Goal: Communication & Community: Answer question/provide support

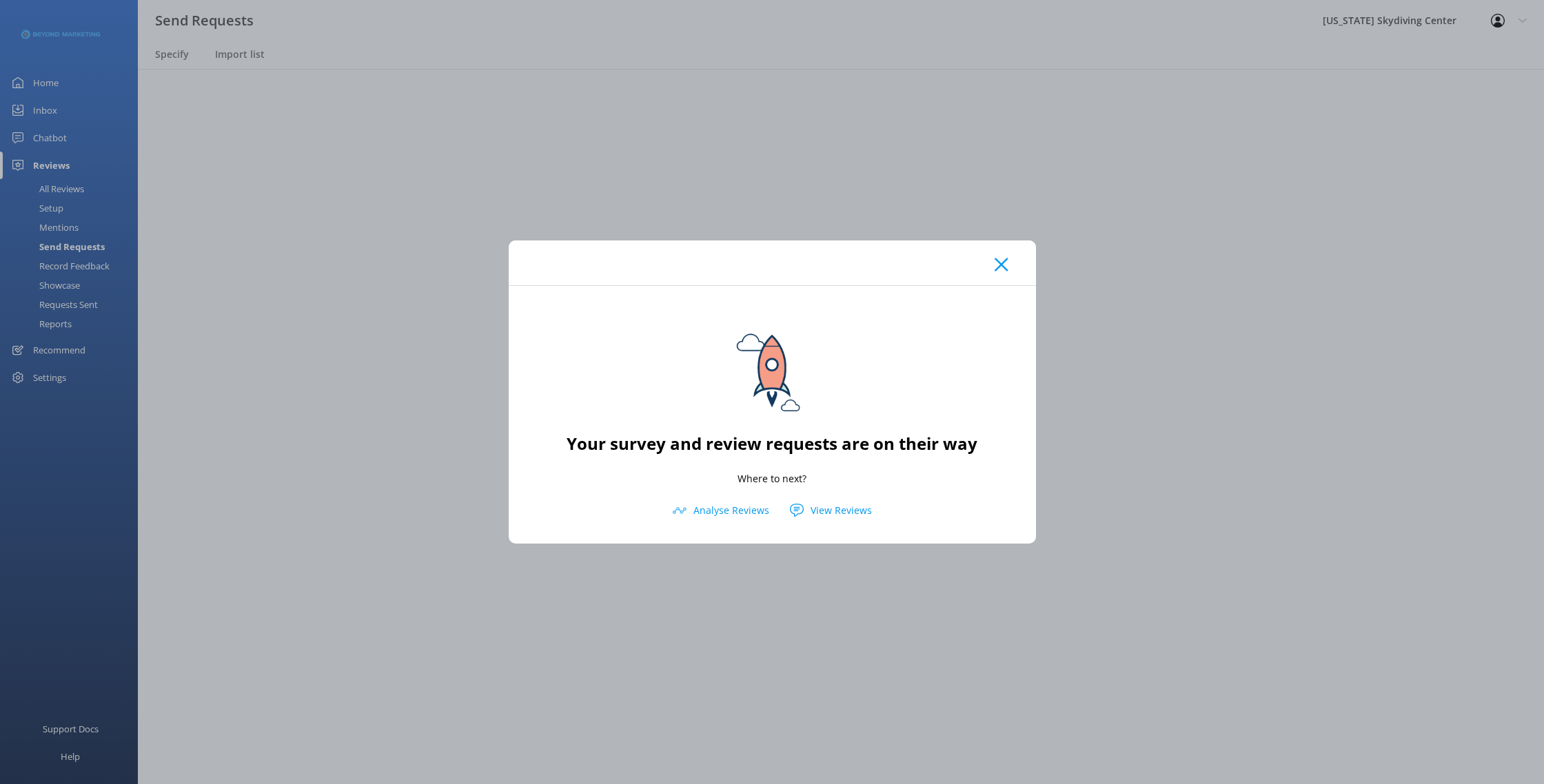
click at [996, 263] on icon at bounding box center [1001, 265] width 13 height 14
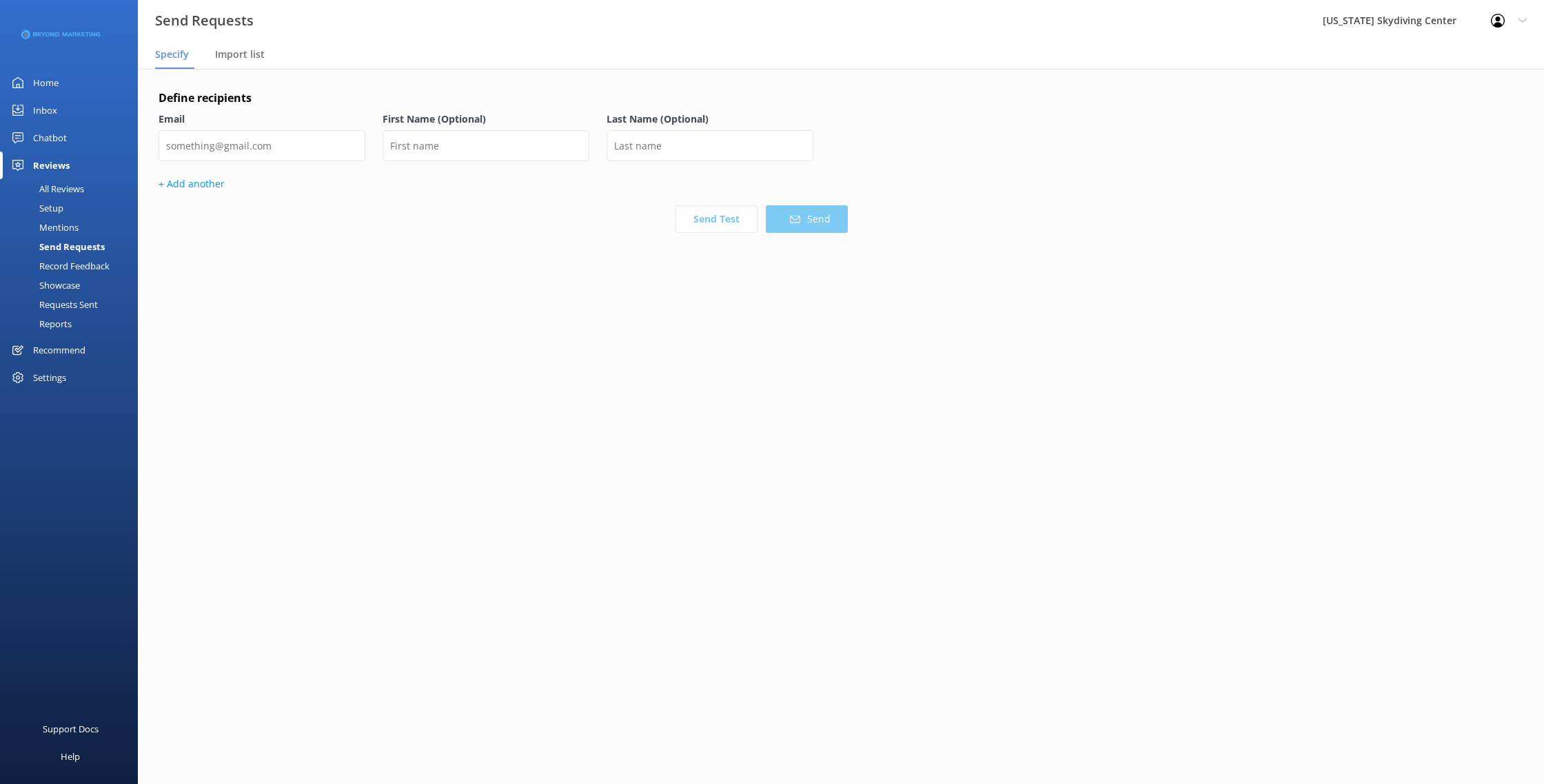
click at [48, 190] on div "All Reviews" at bounding box center [47, 189] width 76 height 19
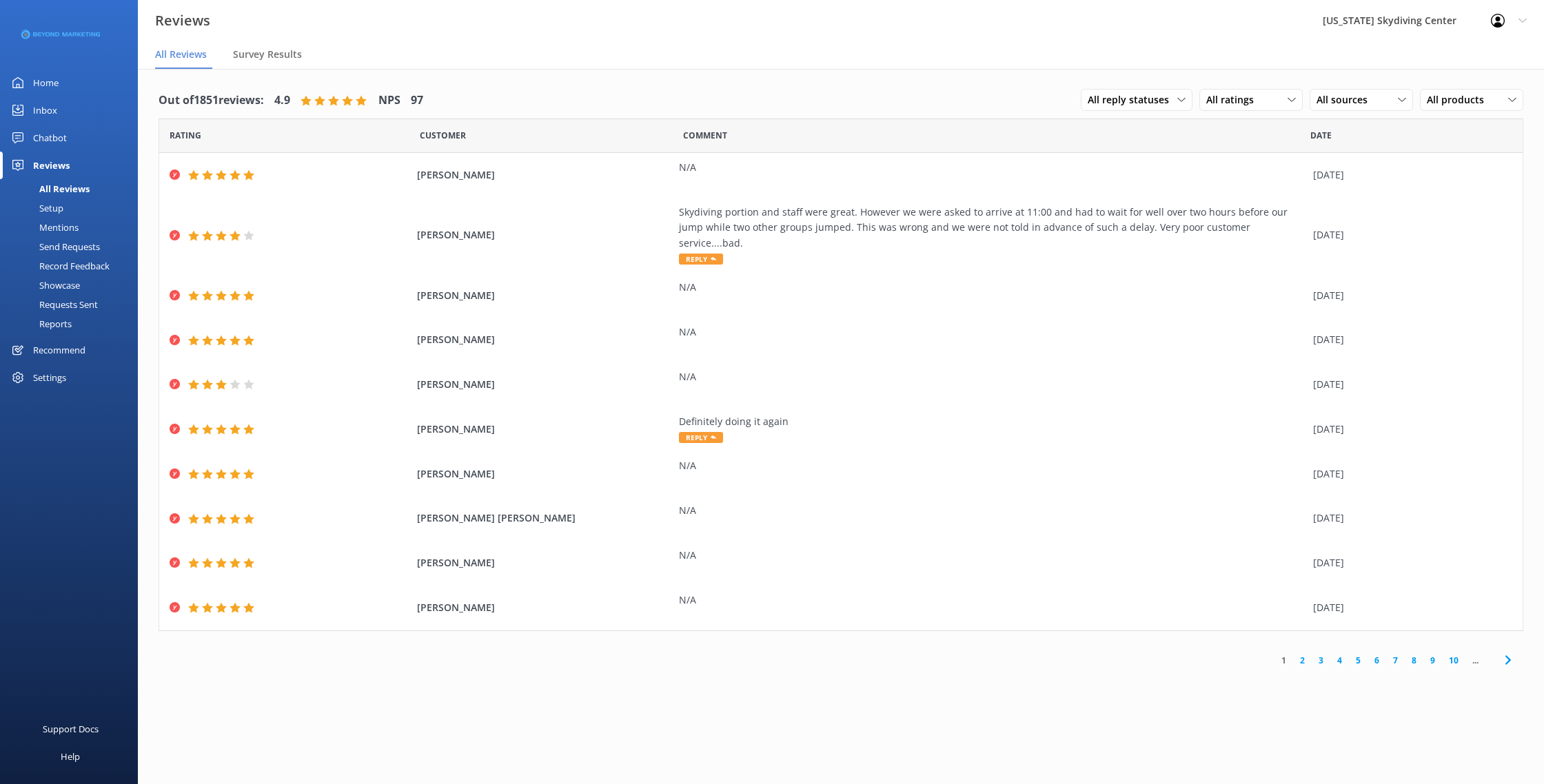
click at [1236, 111] on div "All ratings All ratings Promoters Passives Detractors" at bounding box center [1250, 100] width 103 height 23
click at [1236, 106] on span "All ratings" at bounding box center [1234, 100] width 56 height 16
click at [870, 83] on div "Out of 1851 reviews: 4.9 NPS 97 All reply statuses All reply statuses Needs a r…" at bounding box center [841, 100] width 1365 height 36
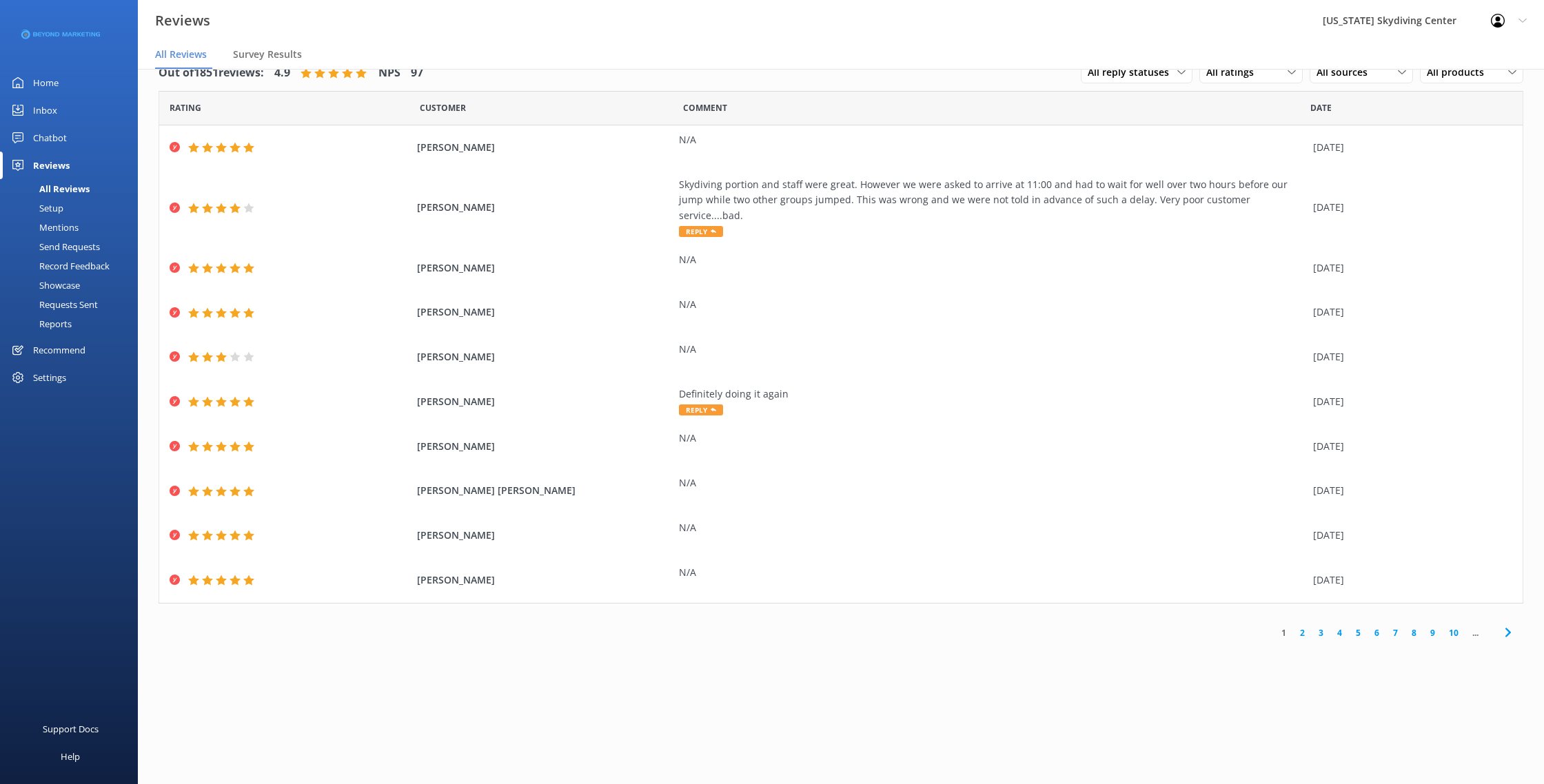
click at [1297, 626] on link "2" at bounding box center [1302, 632] width 19 height 13
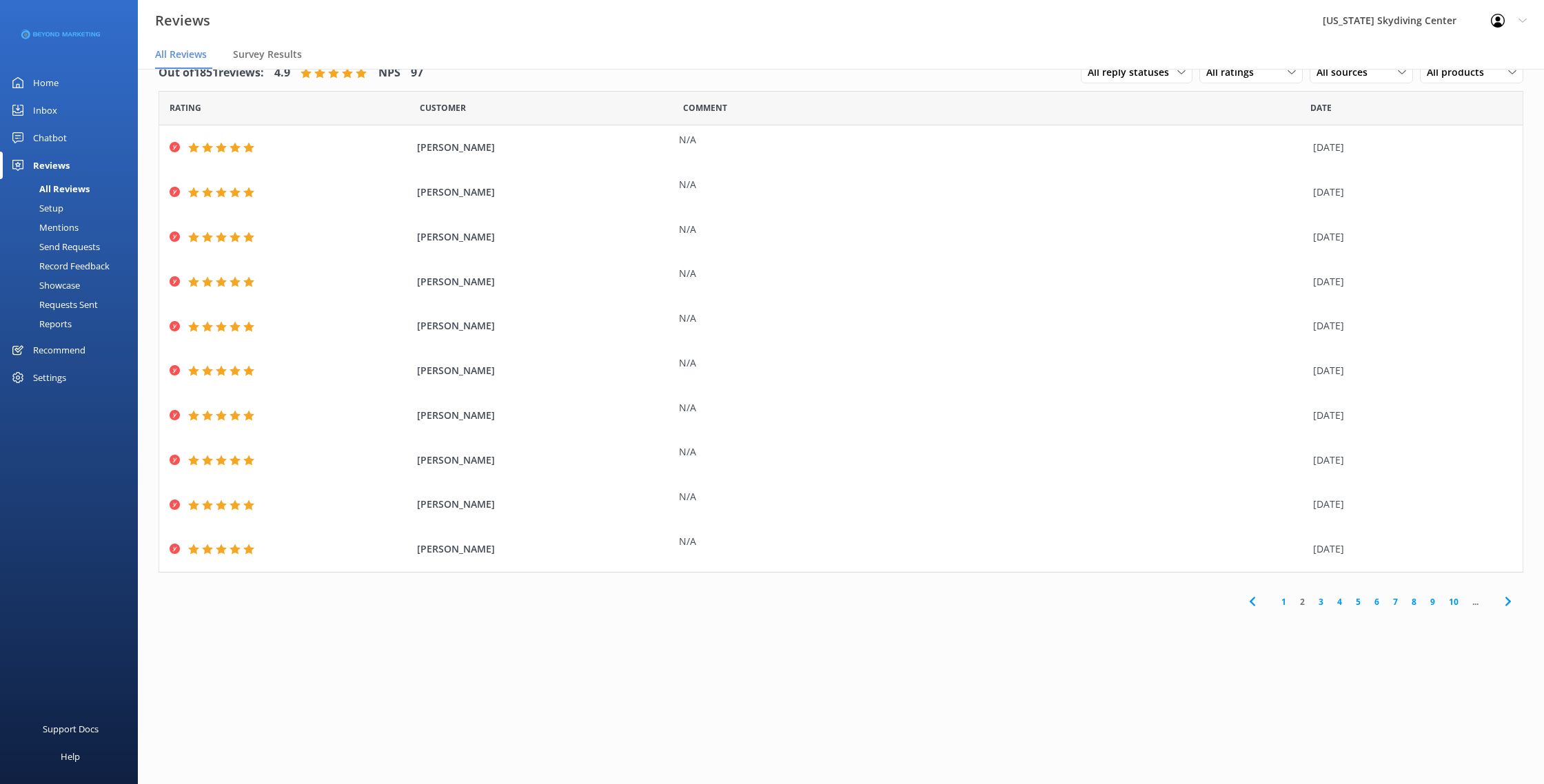
click at [1319, 601] on link "3" at bounding box center [1321, 601] width 19 height 13
click at [1333, 605] on link "4" at bounding box center [1340, 601] width 19 height 13
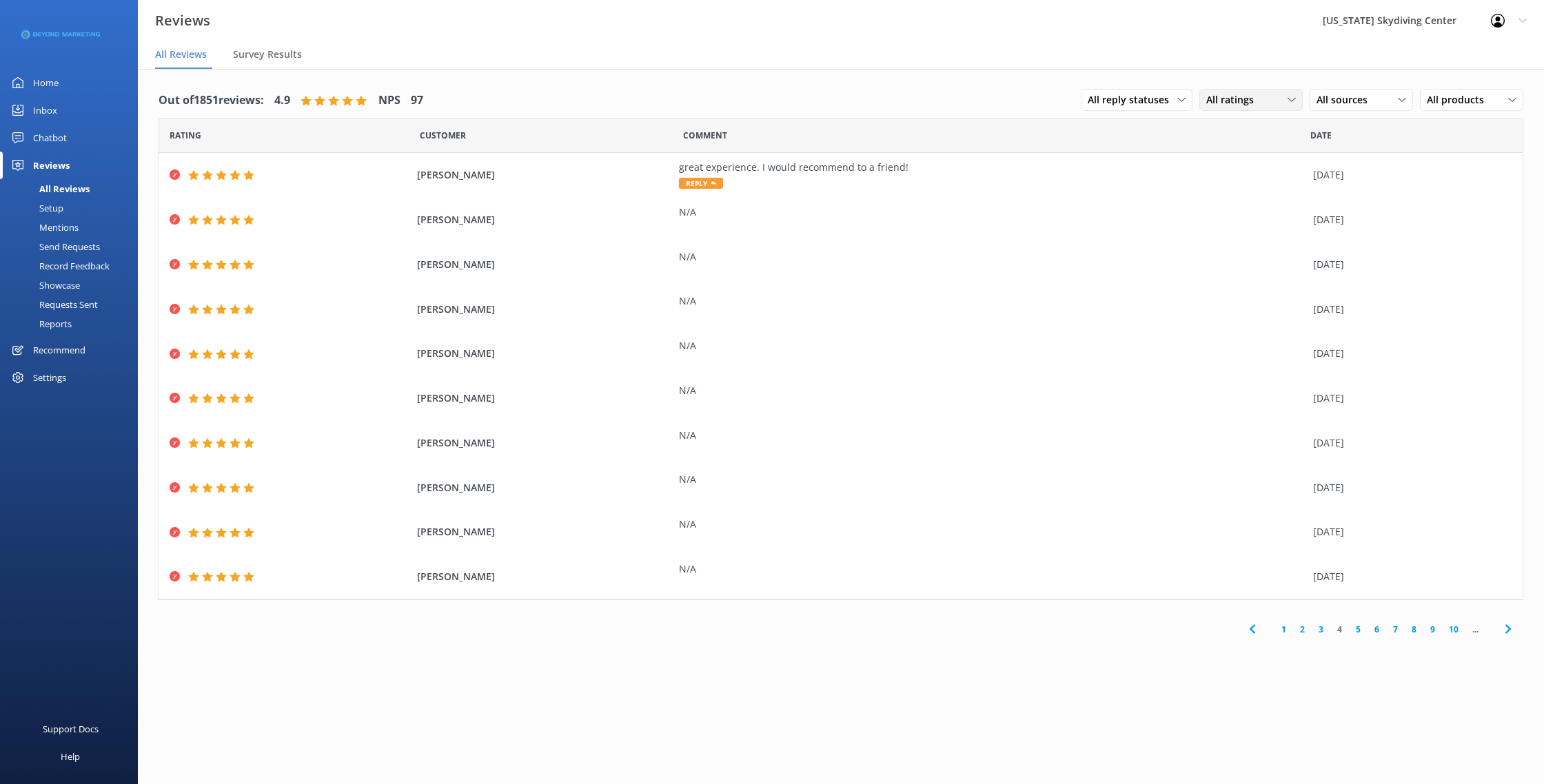
click at [1262, 96] on div "All ratings" at bounding box center [1251, 100] width 96 height 16
click at [1354, 96] on span "All sources" at bounding box center [1346, 100] width 59 height 16
click at [1468, 92] on span "All products" at bounding box center [1459, 100] width 65 height 16
click at [1100, 106] on span "All reply statuses" at bounding box center [1132, 100] width 89 height 16
click at [232, 54] on nav "All Reviews Survey Results" at bounding box center [841, 54] width 1406 height 27
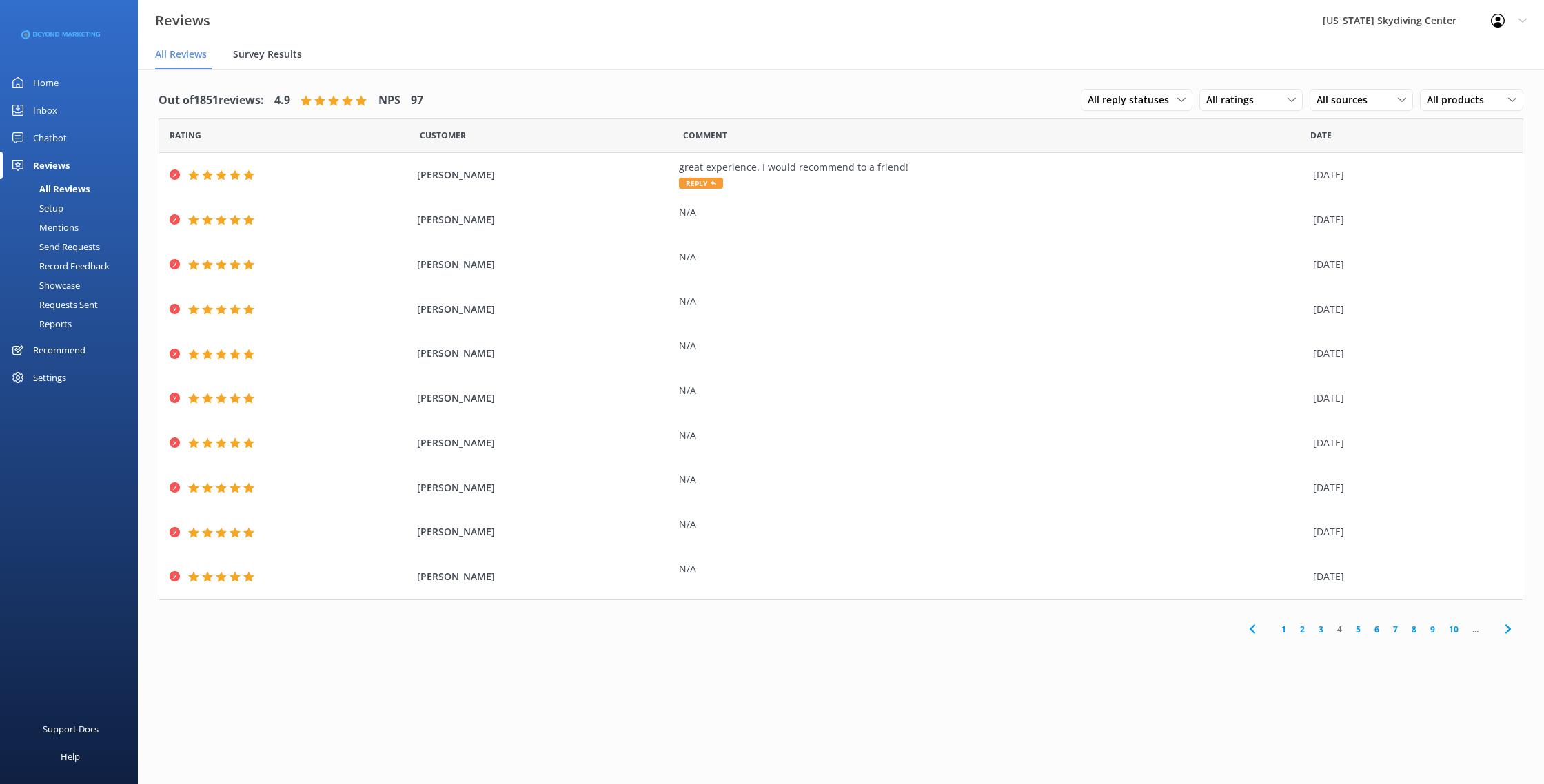
click at [255, 54] on span "Survey Results" at bounding box center [267, 54] width 69 height 14
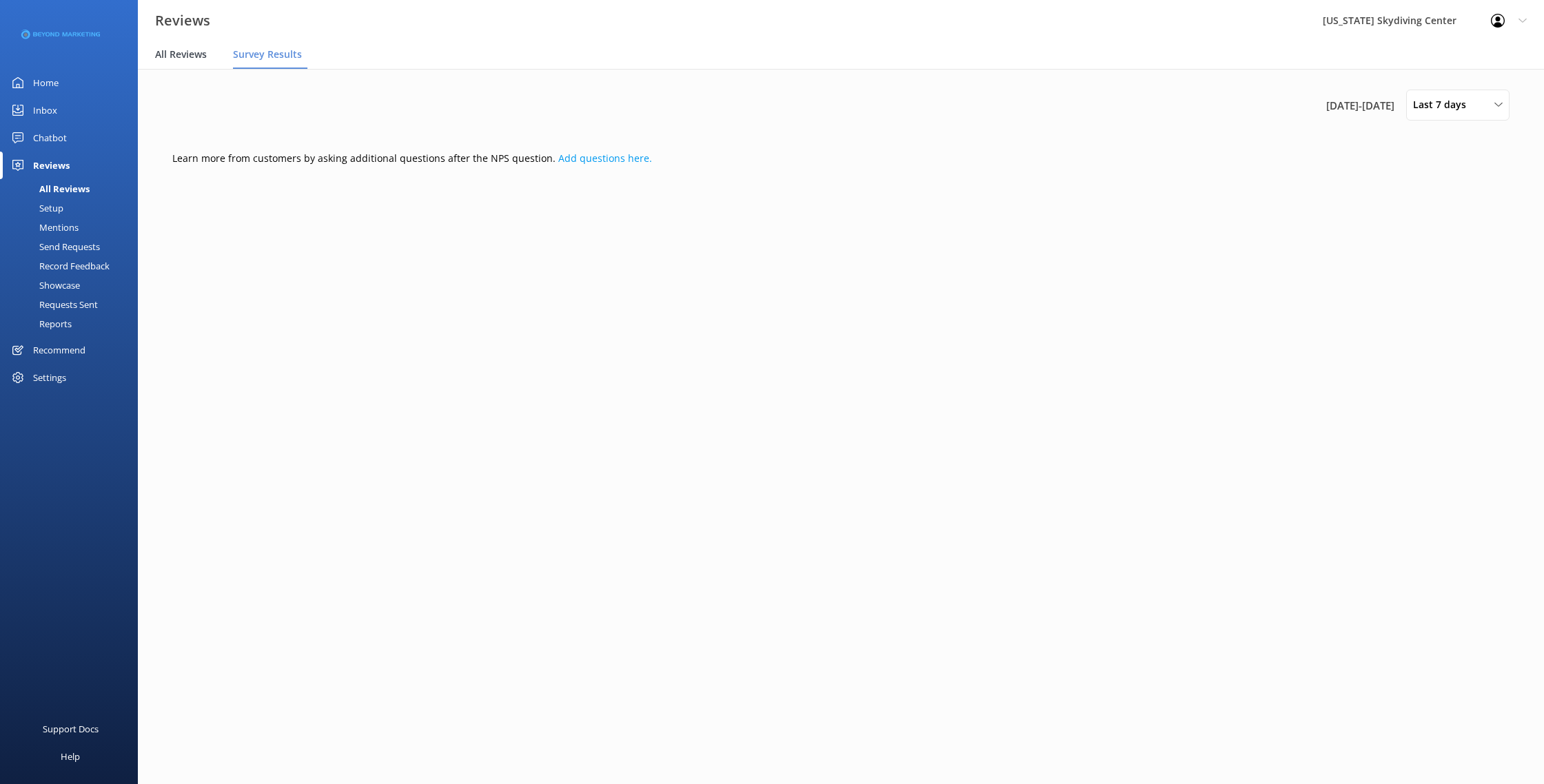
click at [200, 57] on span "All Reviews" at bounding box center [181, 54] width 52 height 14
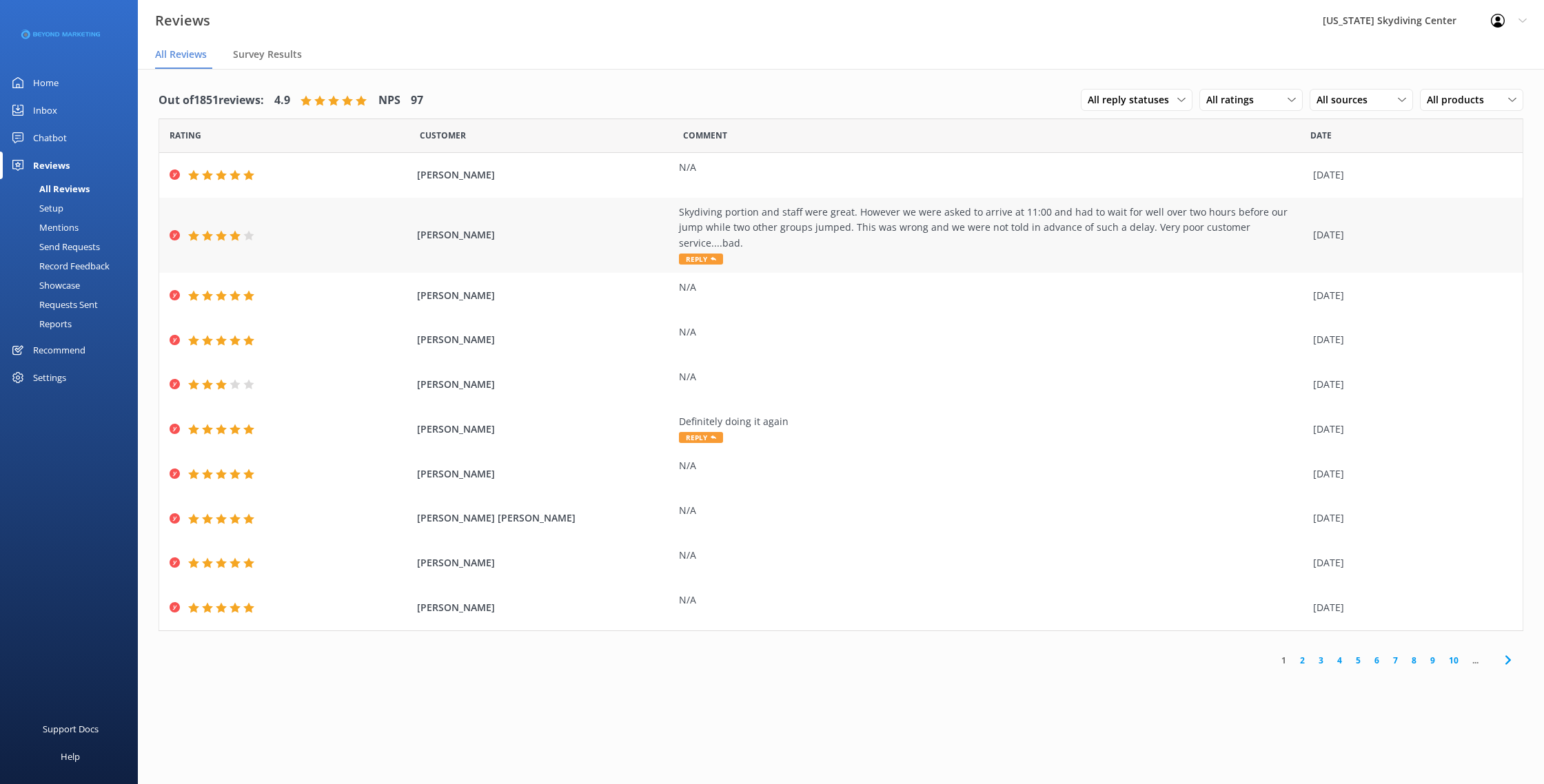
click at [870, 236] on div "Skydiving portion and staff were great. However we were asked to arrive at 11:0…" at bounding box center [992, 235] width 627 height 62
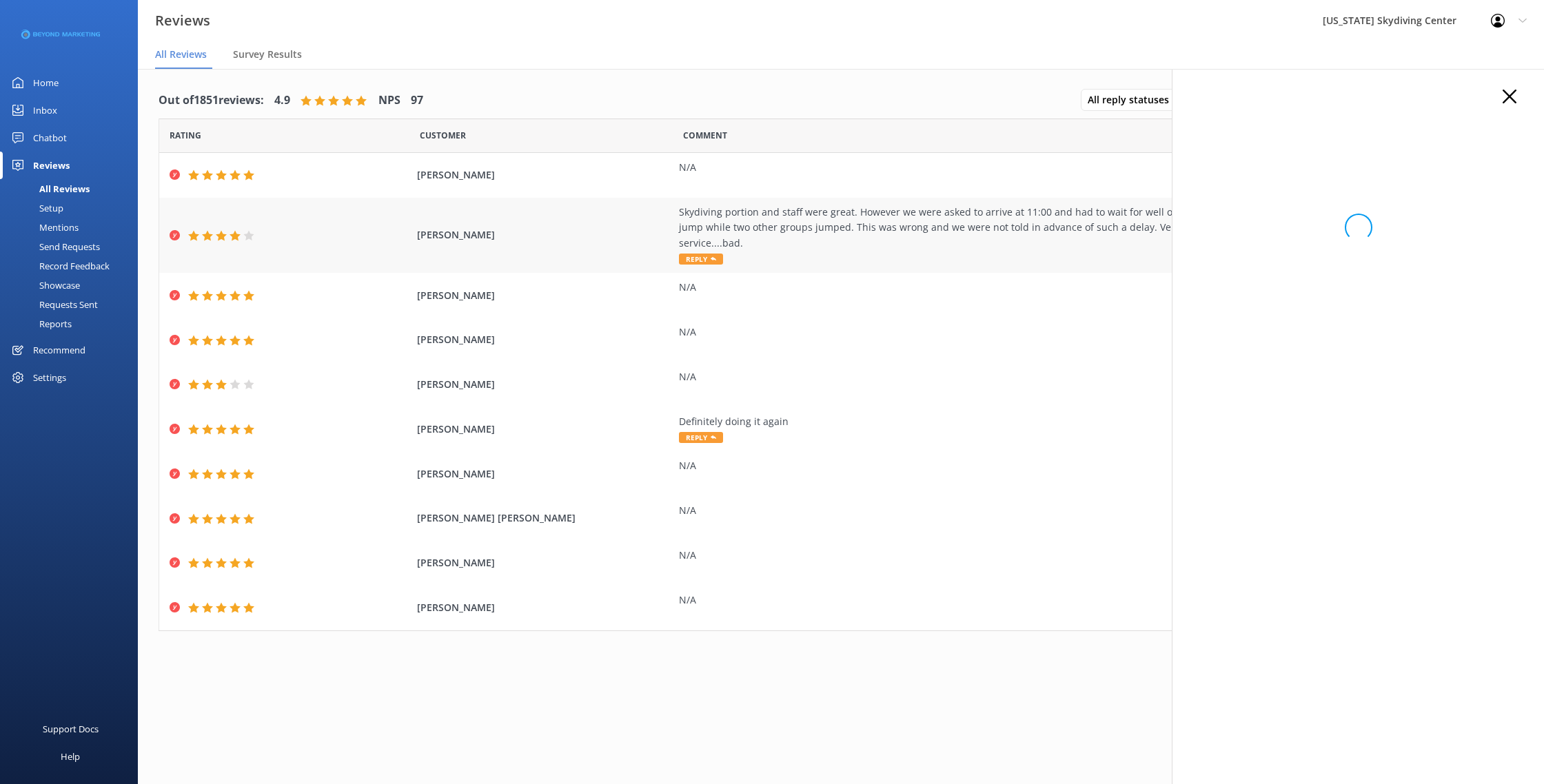
click at [870, 236] on div "Skydiving portion and staff were great. However we were asked to arrive at 11:0…" at bounding box center [992, 235] width 627 height 62
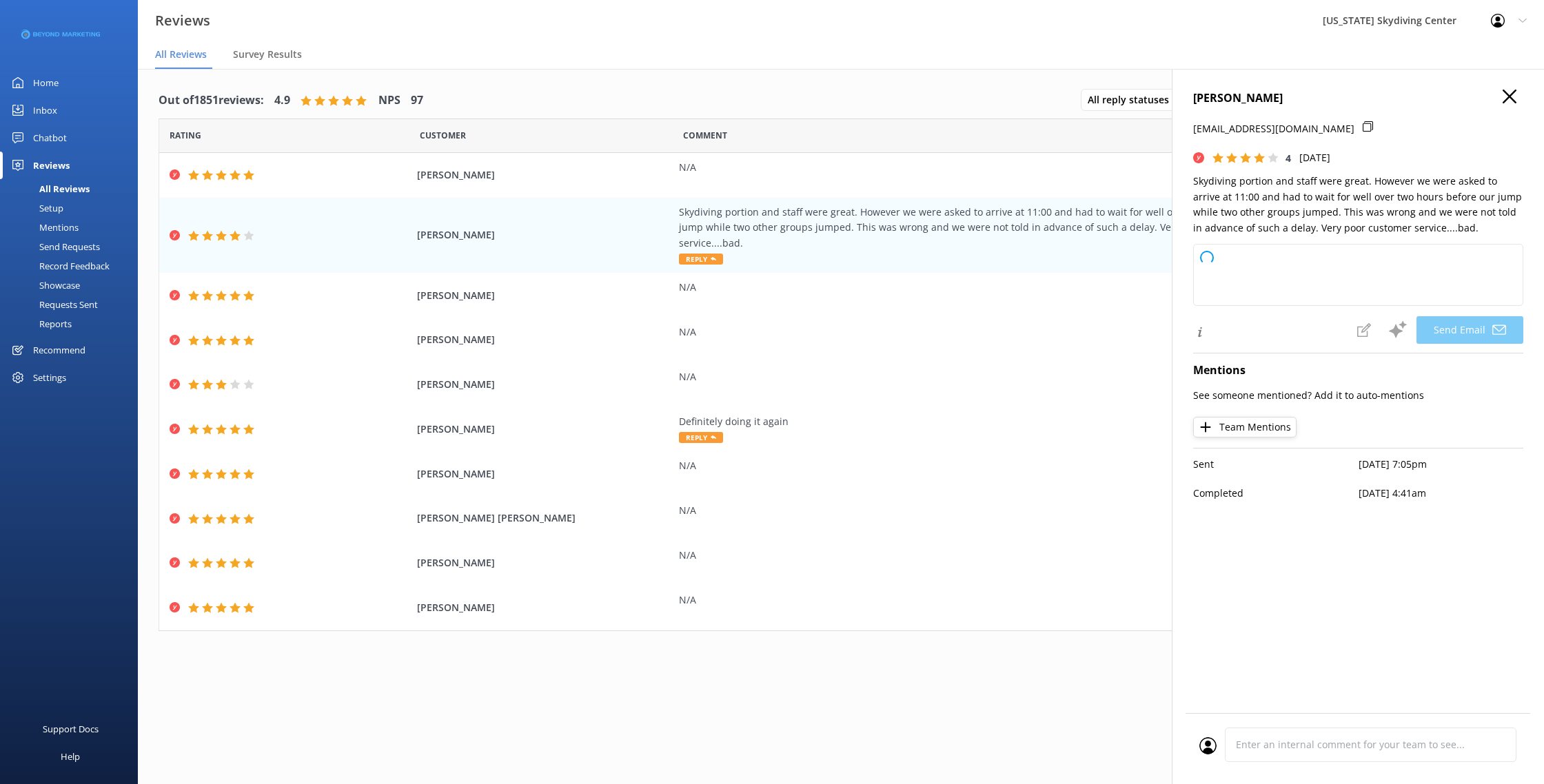
type textarea "Hi [PERSON_NAME], thank you for your feedback and for highlighting both the pos…"
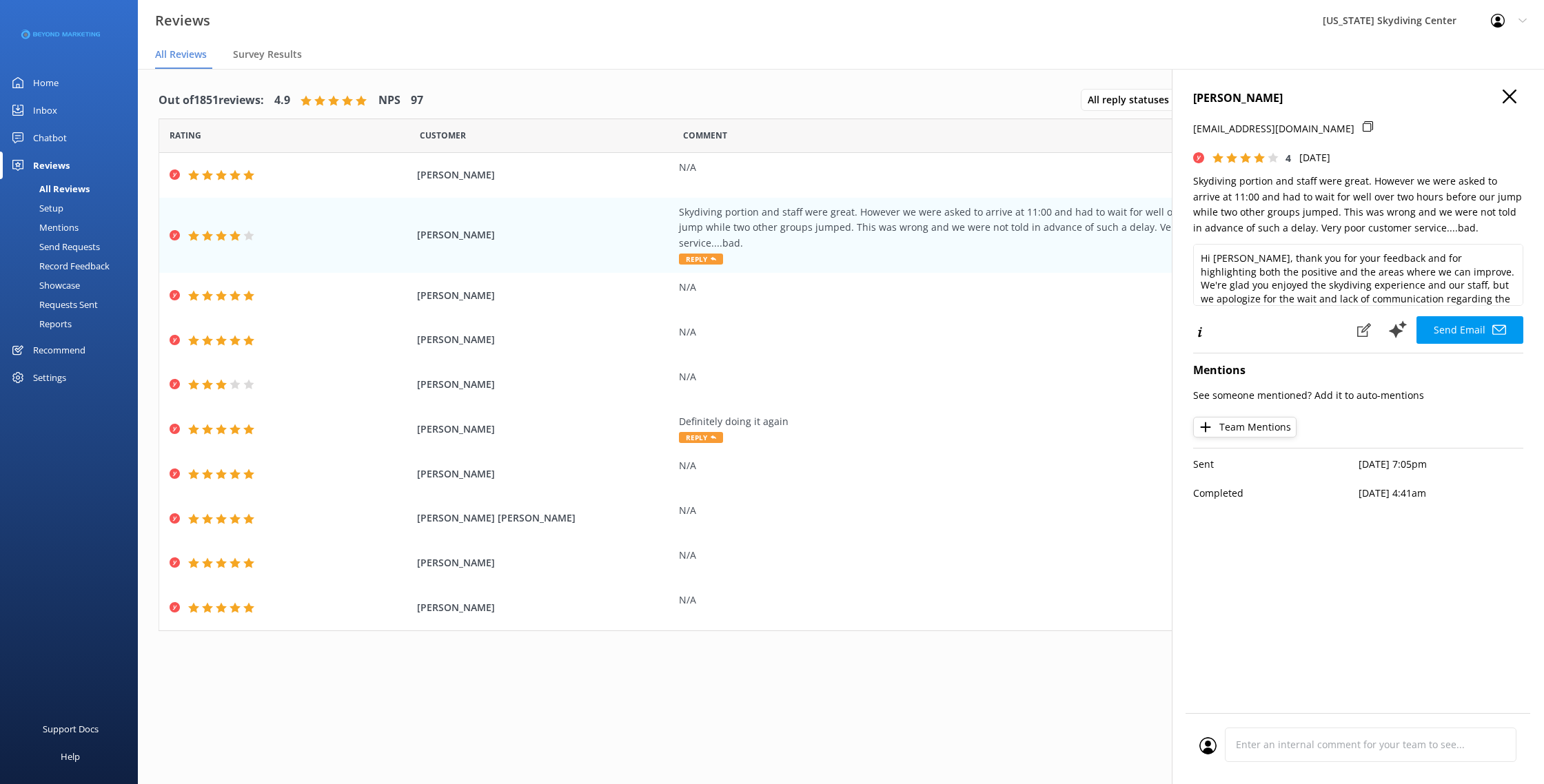
scroll to position [1, 0]
drag, startPoint x: 1193, startPoint y: 98, endPoint x: 1298, endPoint y: 95, distance: 105.0
click at [1299, 95] on div "[PERSON_NAME] [EMAIL_ADDRESS][DOMAIN_NAME] 4 [DATE] Skydiving portion and staff…" at bounding box center [1358, 461] width 372 height 784
copy h4 "[PERSON_NAME]"
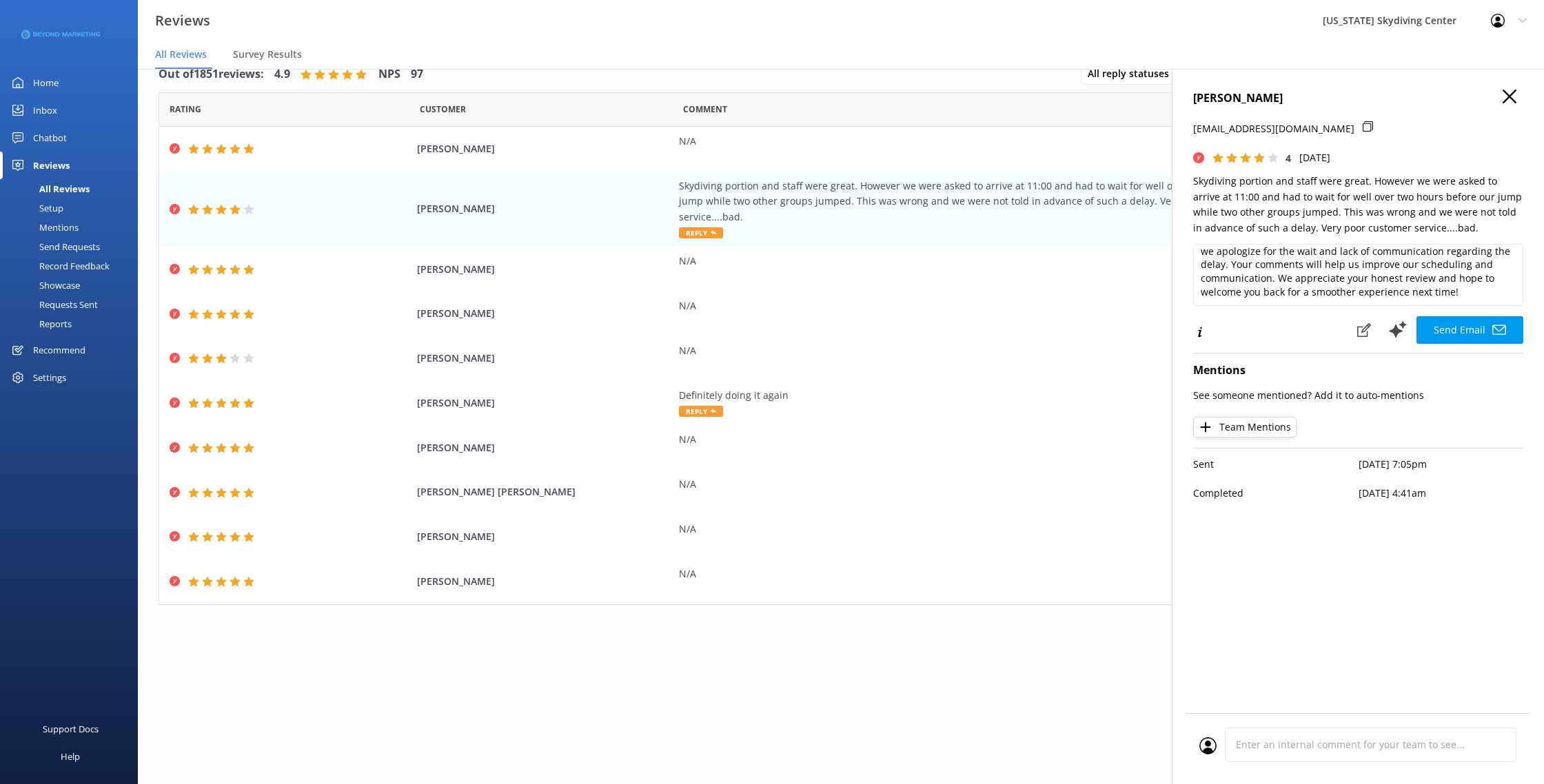
scroll to position [0, 0]
click at [1508, 92] on icon "button" at bounding box center [1510, 96] width 14 height 14
